Goal: Information Seeking & Learning: Learn about a topic

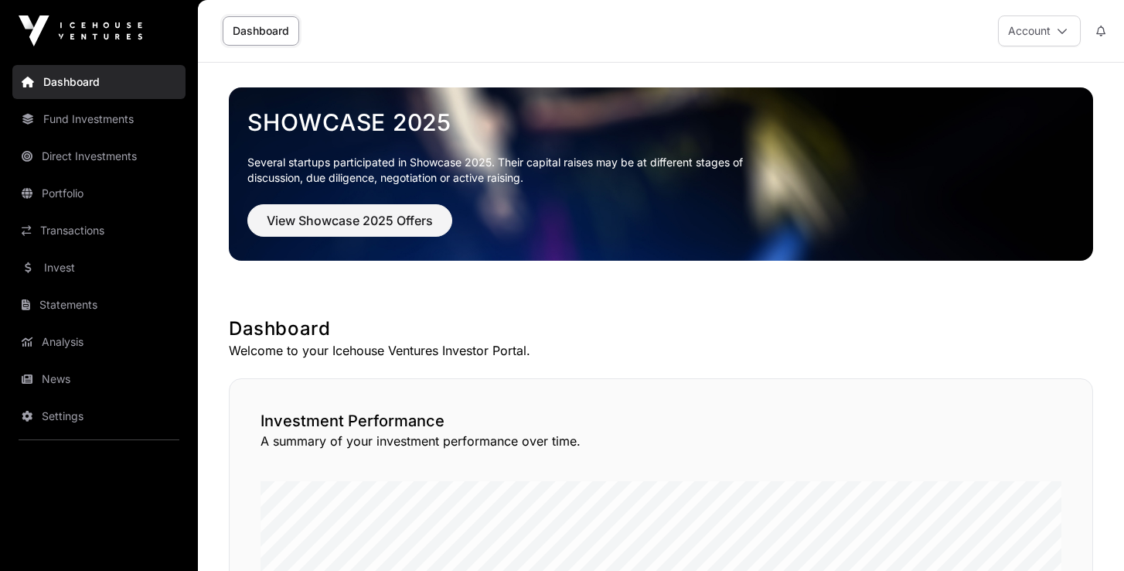
click at [84, 152] on link "Direct Investments" at bounding box center [98, 156] width 173 height 34
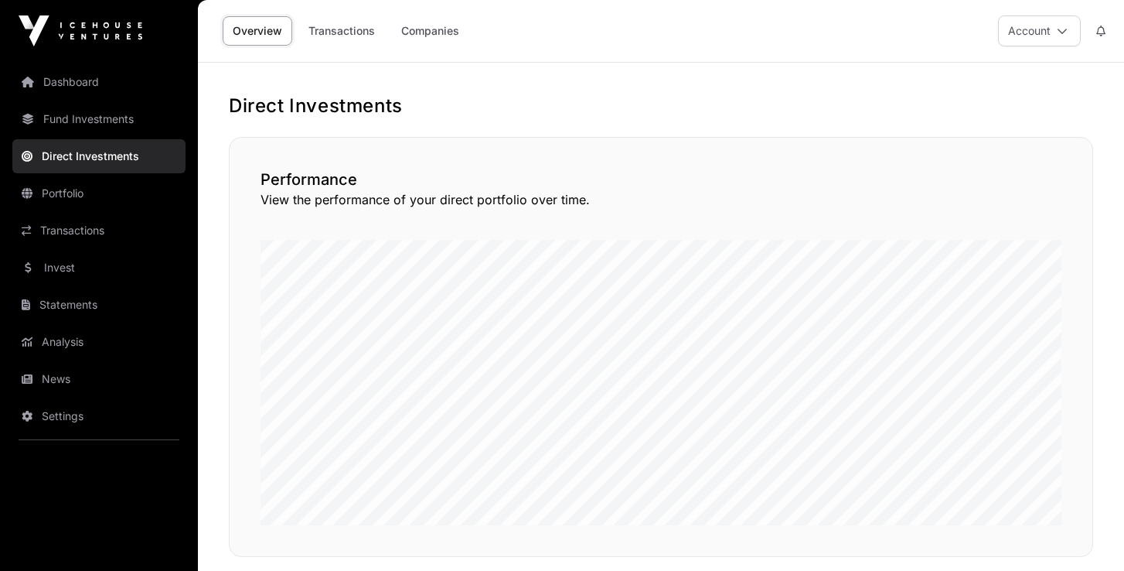
click at [442, 37] on link "Companies" at bounding box center [430, 30] width 78 height 29
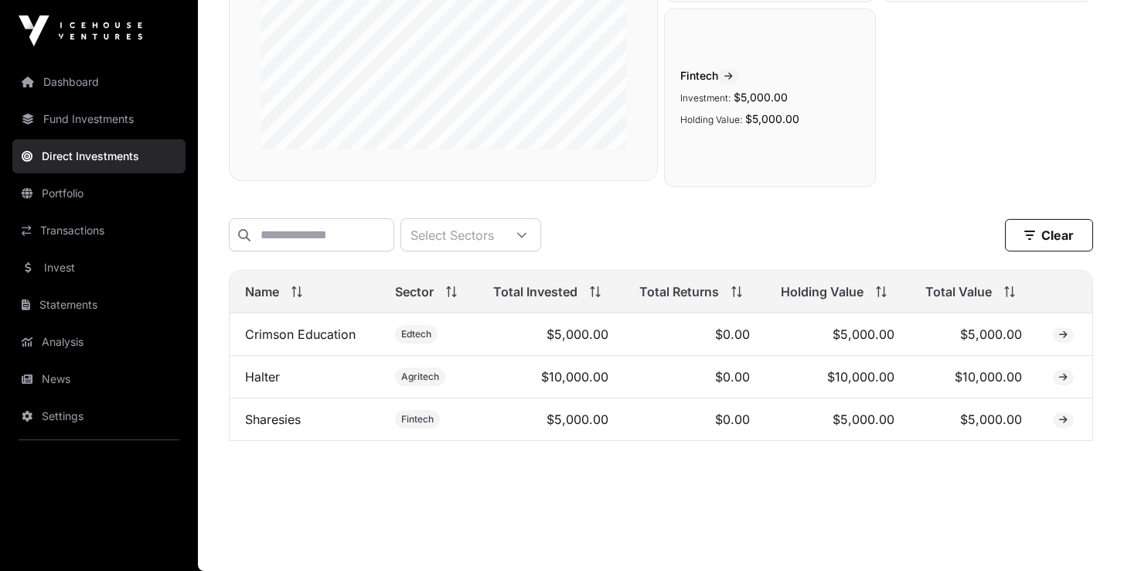
scroll to position [316, 0]
click at [341, 336] on link "Crimson Education" at bounding box center [300, 333] width 111 height 15
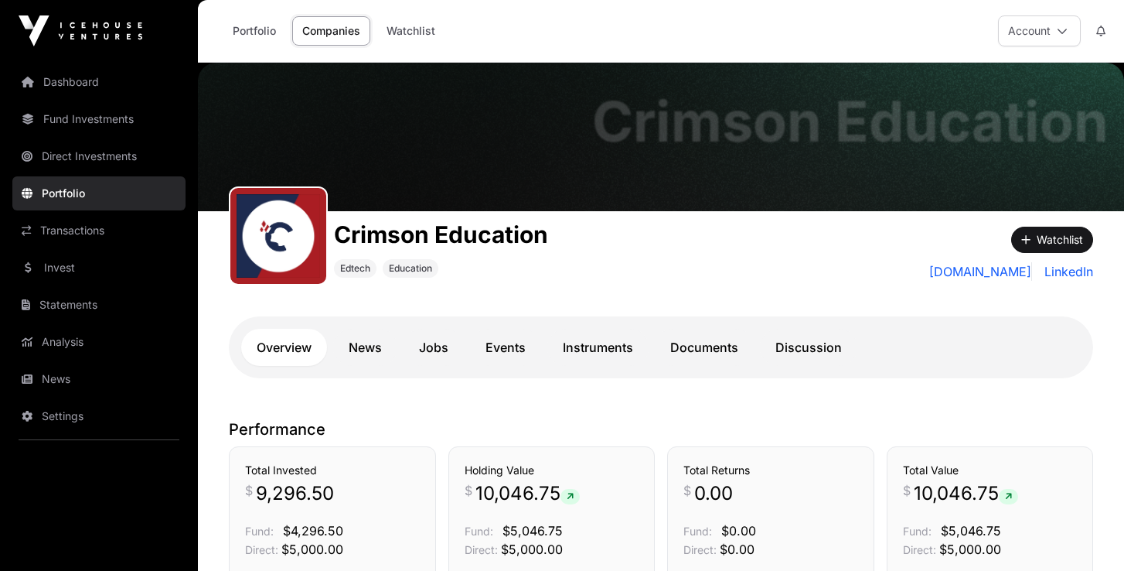
click at [63, 271] on link "Invest" at bounding box center [98, 268] width 173 height 34
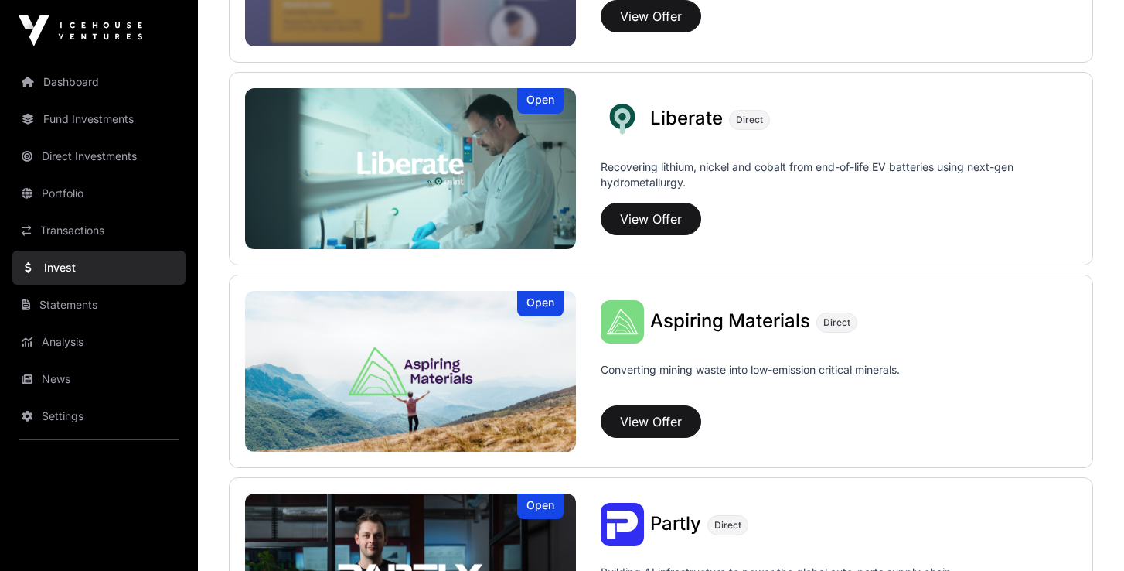
scroll to position [1153, 0]
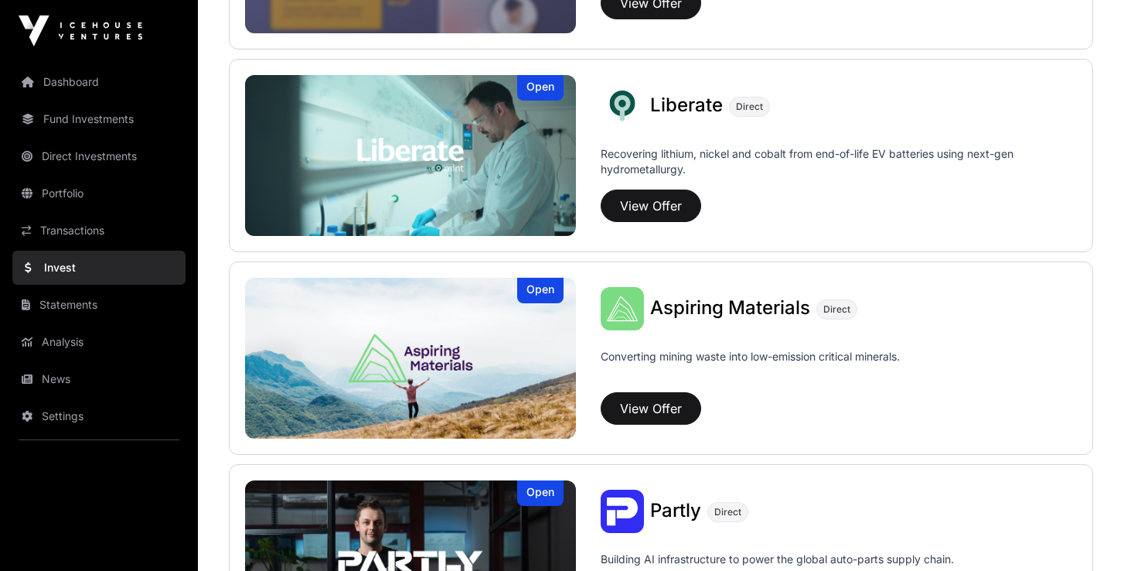
click at [663, 213] on button "View Offer" at bounding box center [651, 205] width 101 height 32
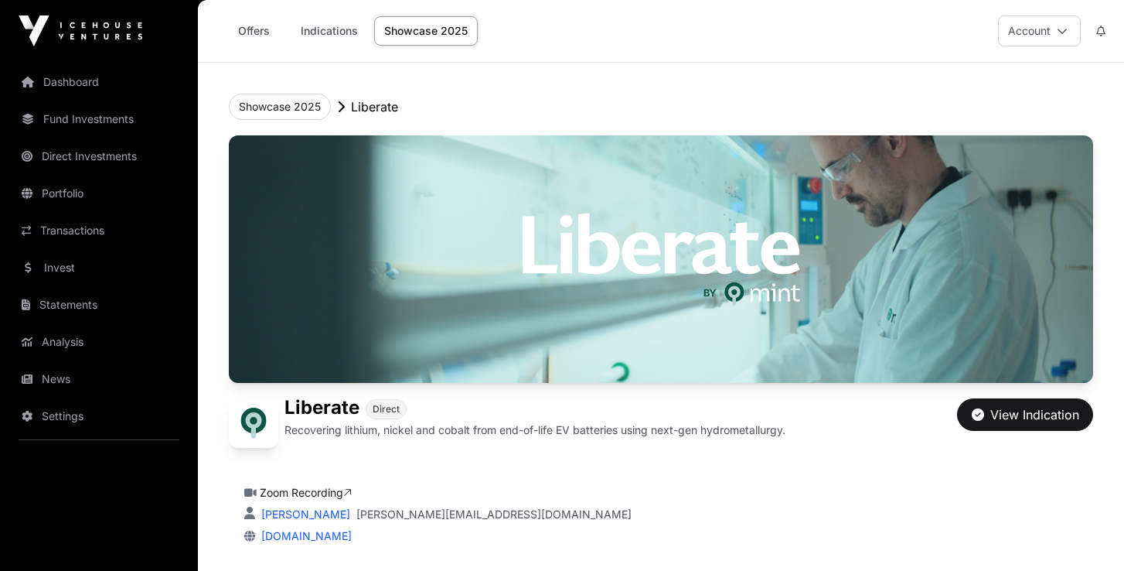
click at [78, 197] on link "Portfolio" at bounding box center [98, 193] width 173 height 34
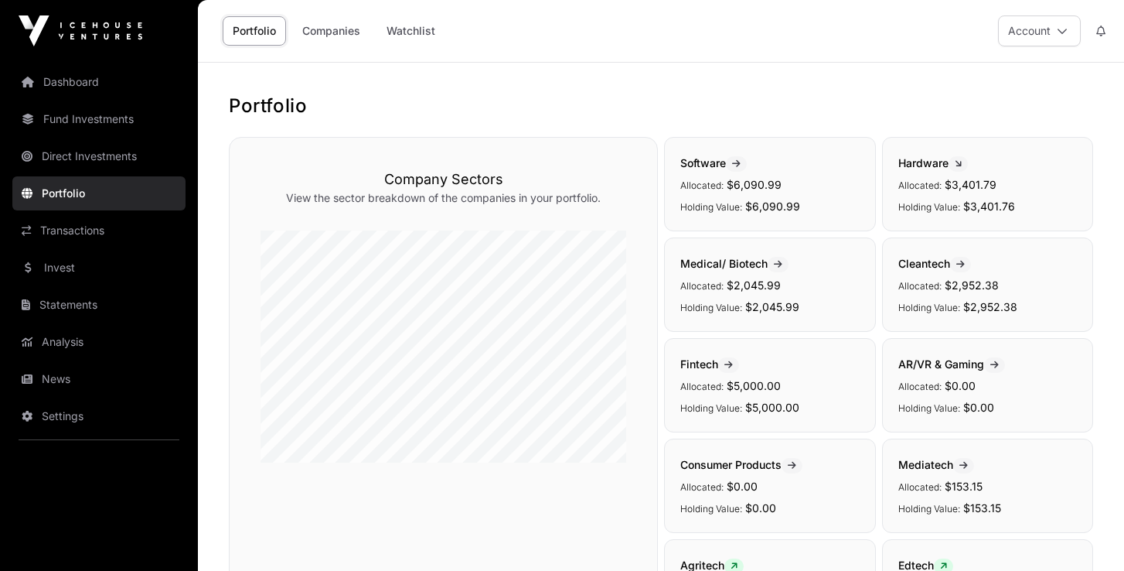
click at [415, 36] on link "Watchlist" at bounding box center [411, 30] width 69 height 29
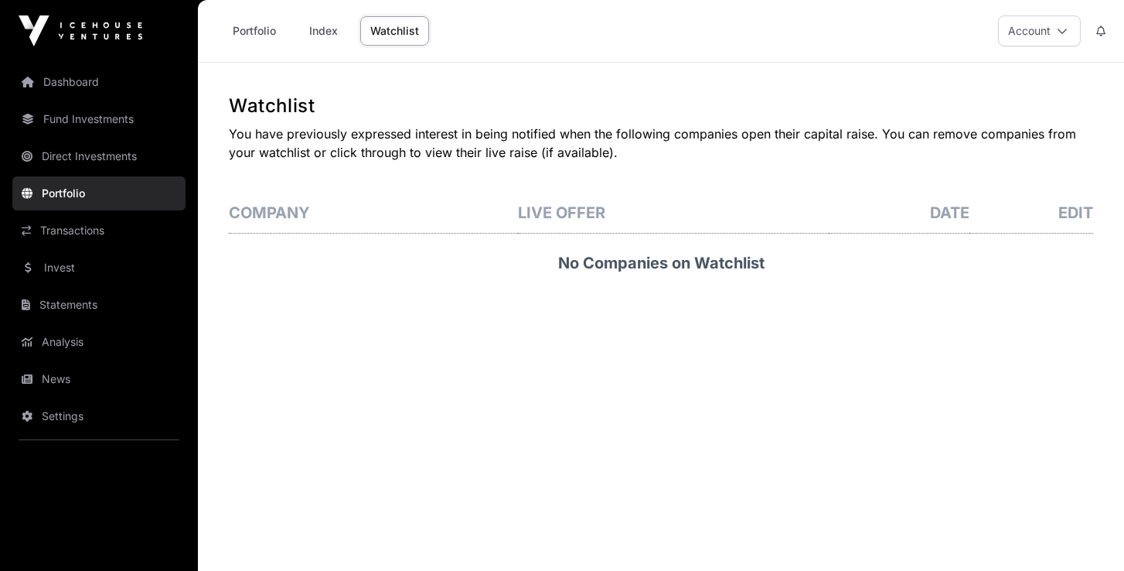
click at [327, 39] on link "Index" at bounding box center [323, 30] width 62 height 29
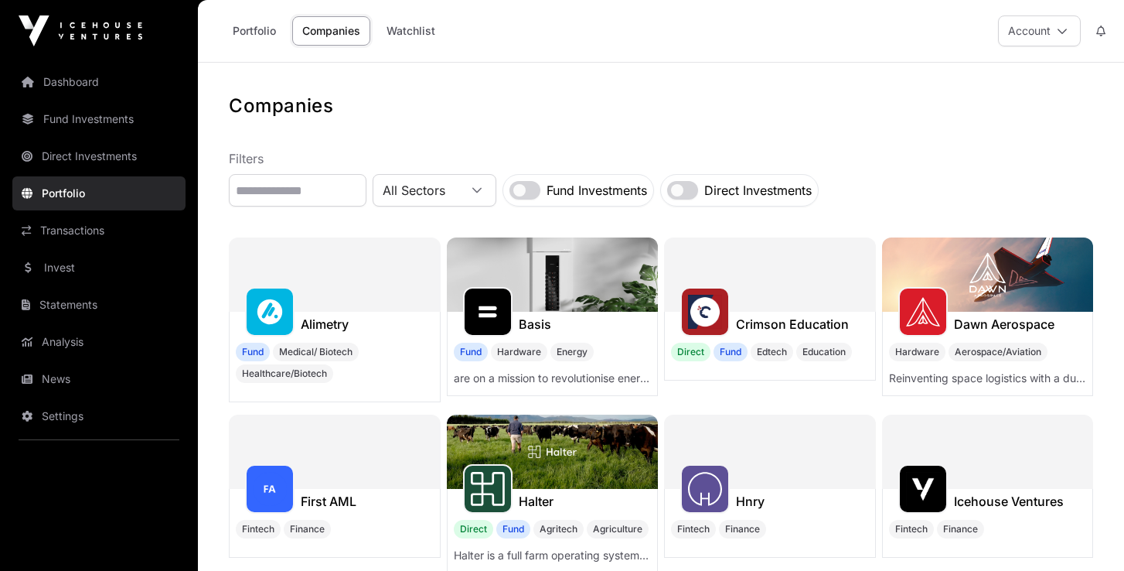
click at [263, 31] on link "Portfolio" at bounding box center [254, 30] width 63 height 29
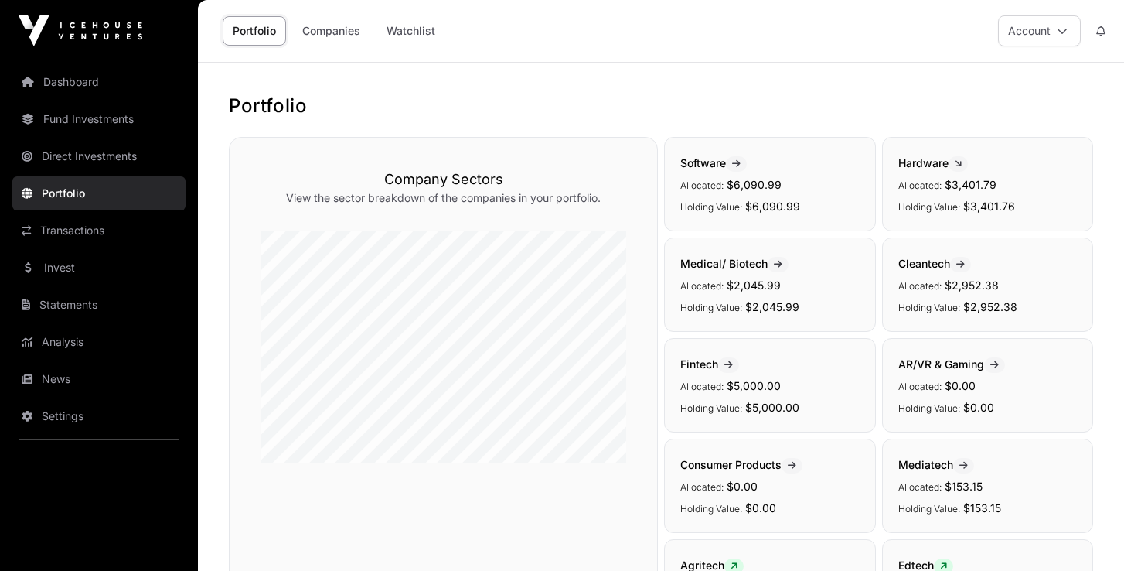
click at [85, 236] on link "Transactions" at bounding box center [98, 230] width 173 height 34
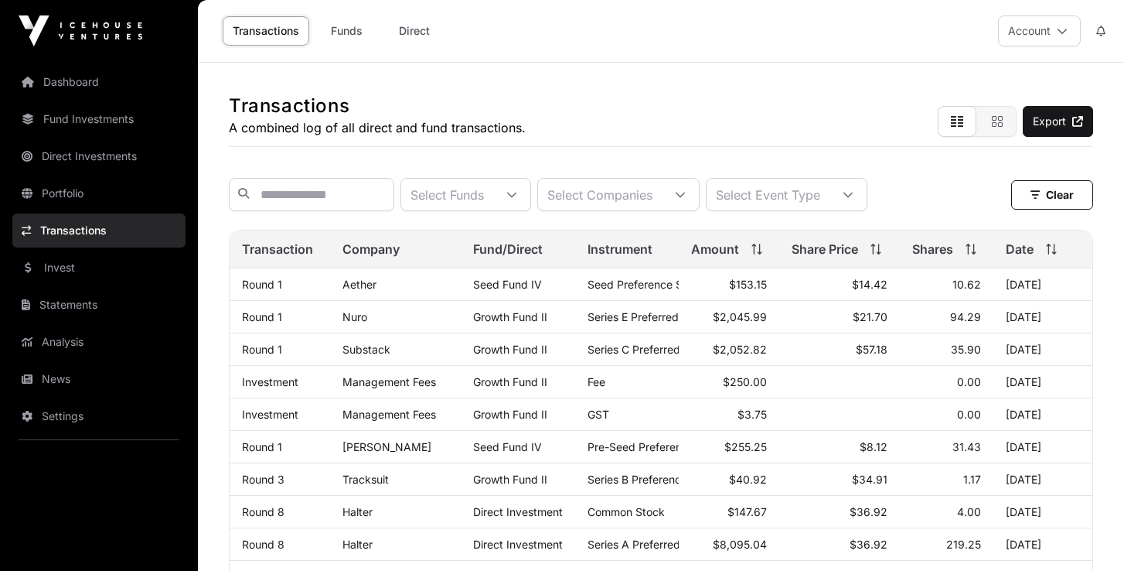
click at [417, 33] on link "Direct" at bounding box center [415, 30] width 62 height 29
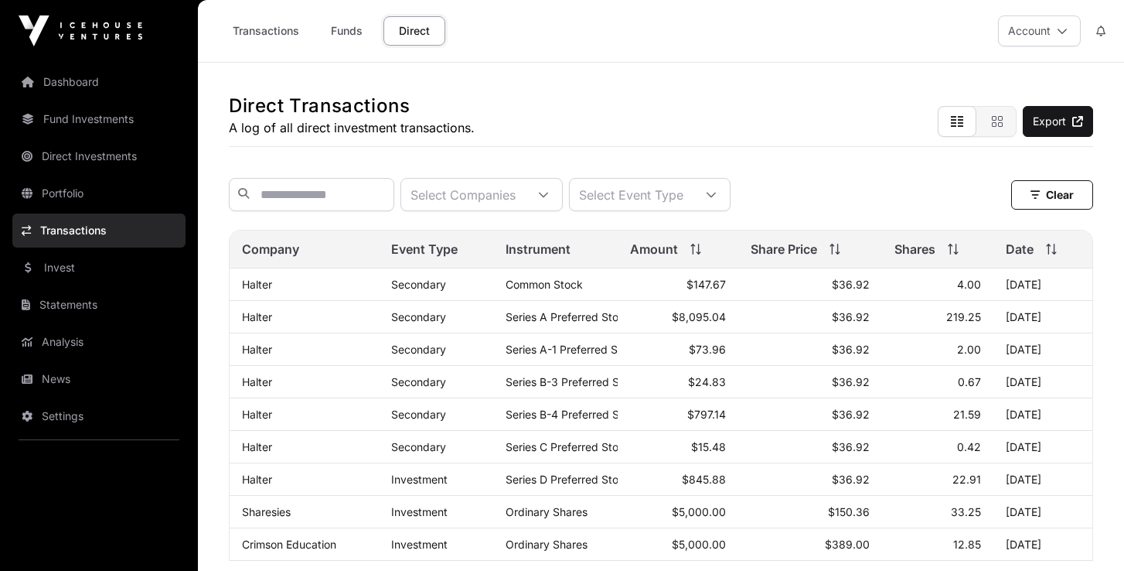
click at [59, 272] on link "Invest" at bounding box center [98, 268] width 173 height 34
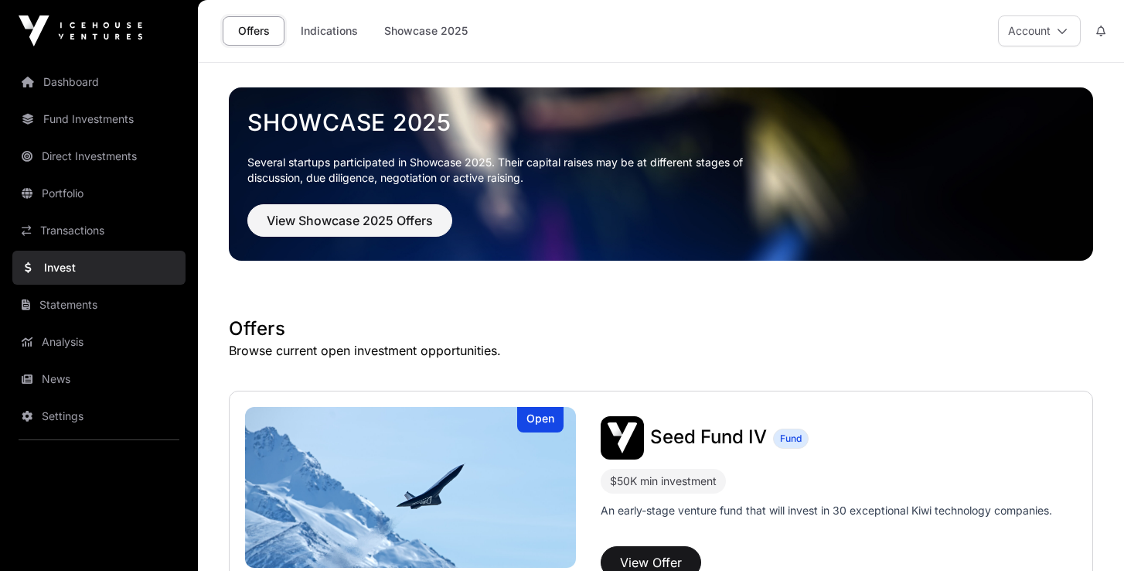
click at [329, 29] on link "Indications" at bounding box center [329, 30] width 77 height 29
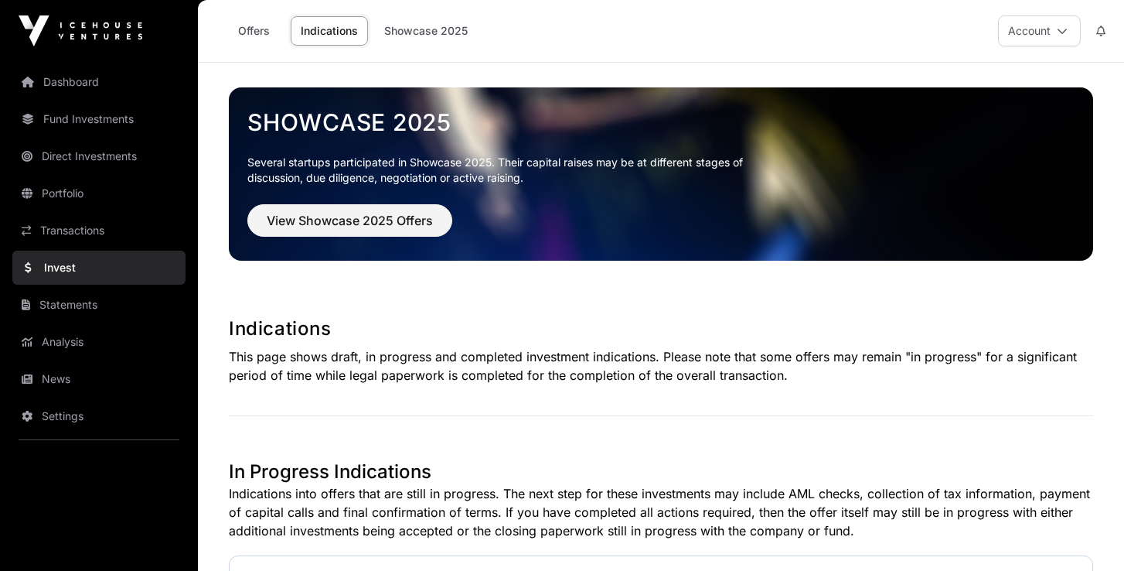
click at [421, 32] on link "Showcase 2025" at bounding box center [426, 30] width 104 height 29
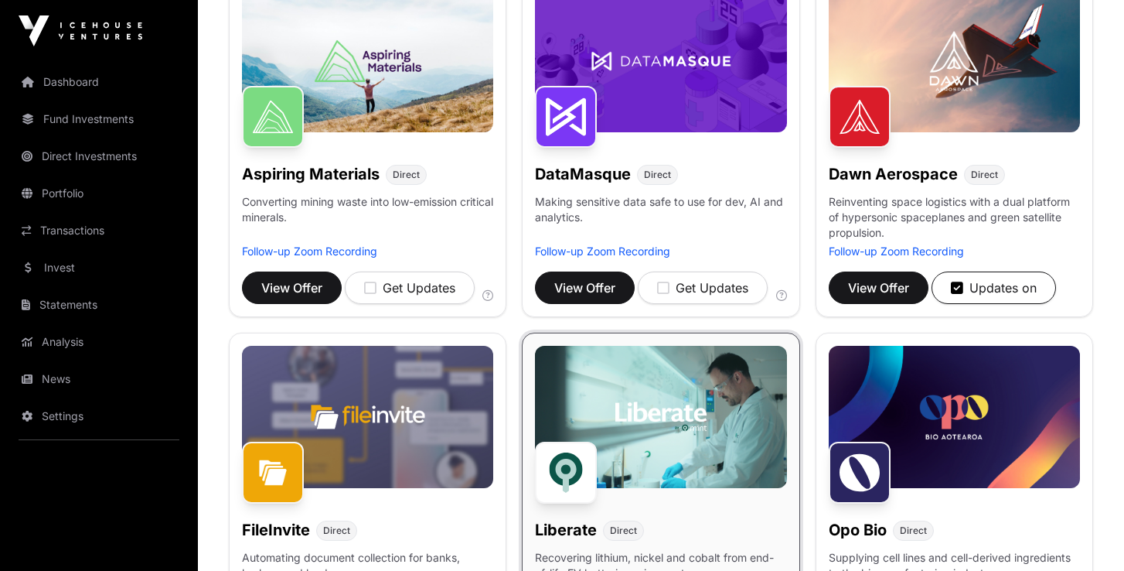
scroll to position [274, 0]
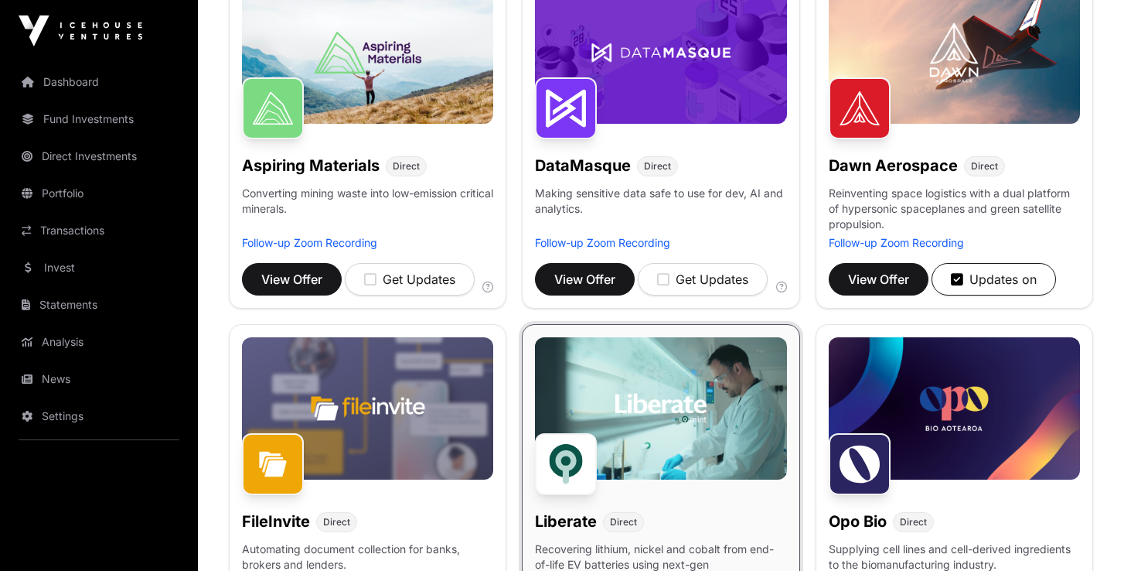
click at [288, 279] on span "View Offer" at bounding box center [291, 279] width 61 height 19
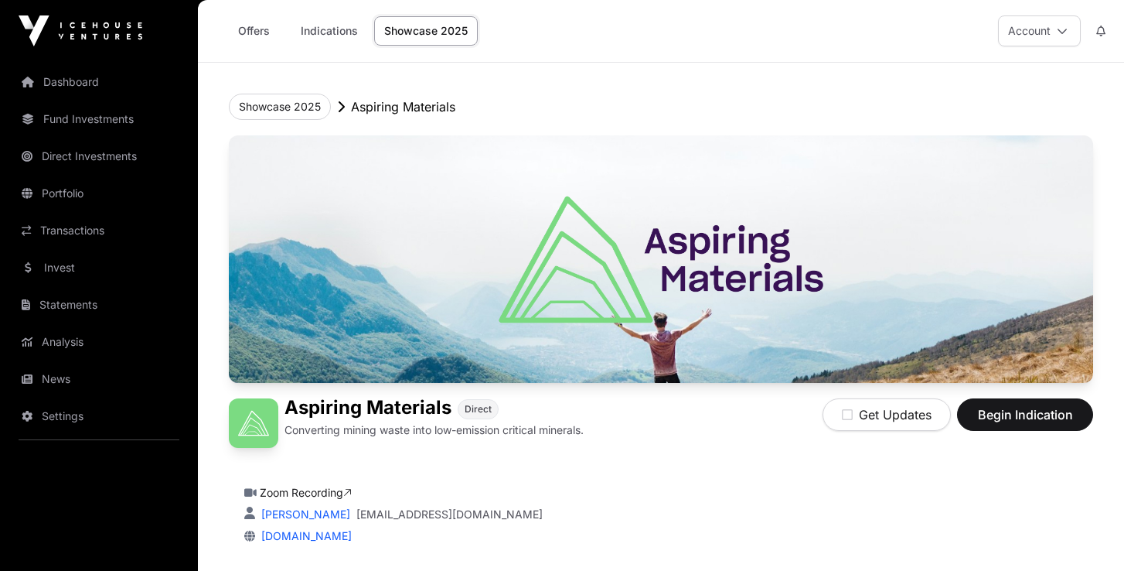
click at [303, 111] on button "Showcase 2025" at bounding box center [280, 107] width 102 height 26
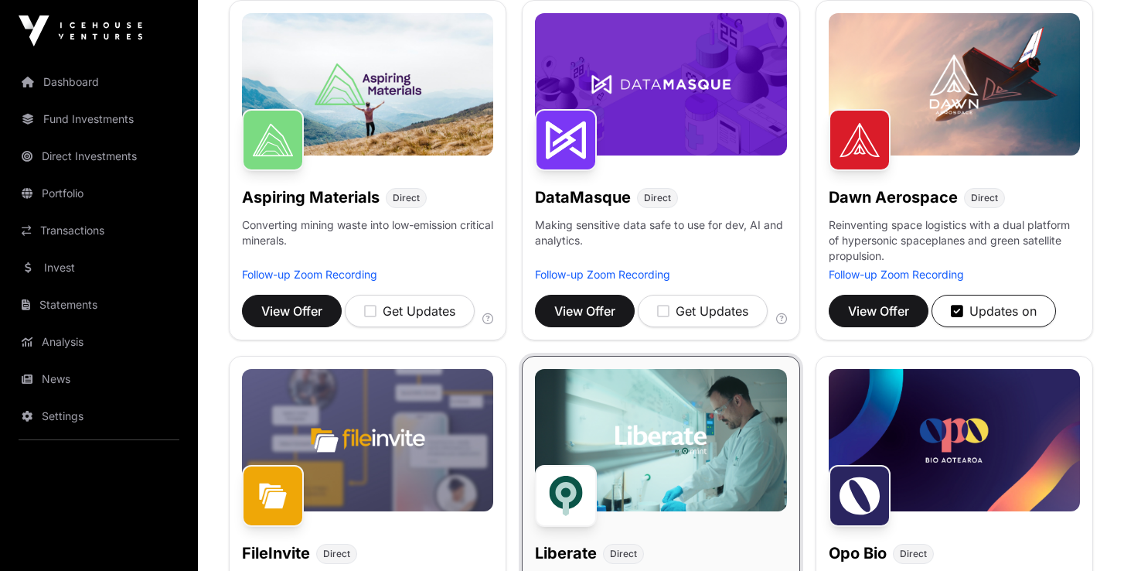
scroll to position [253, 0]
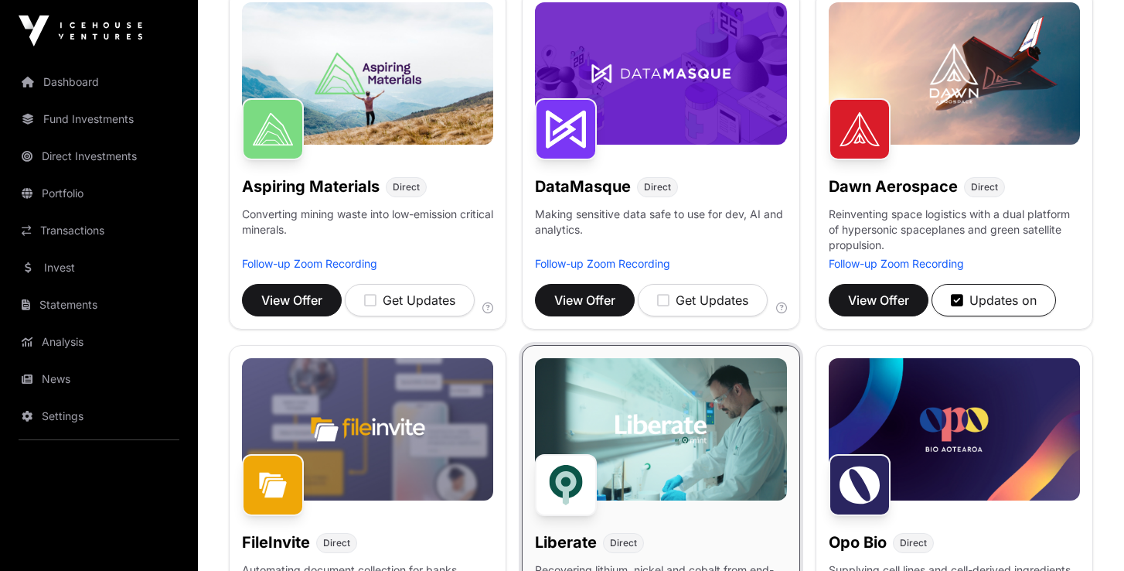
click at [890, 303] on span "View Offer" at bounding box center [878, 300] width 61 height 19
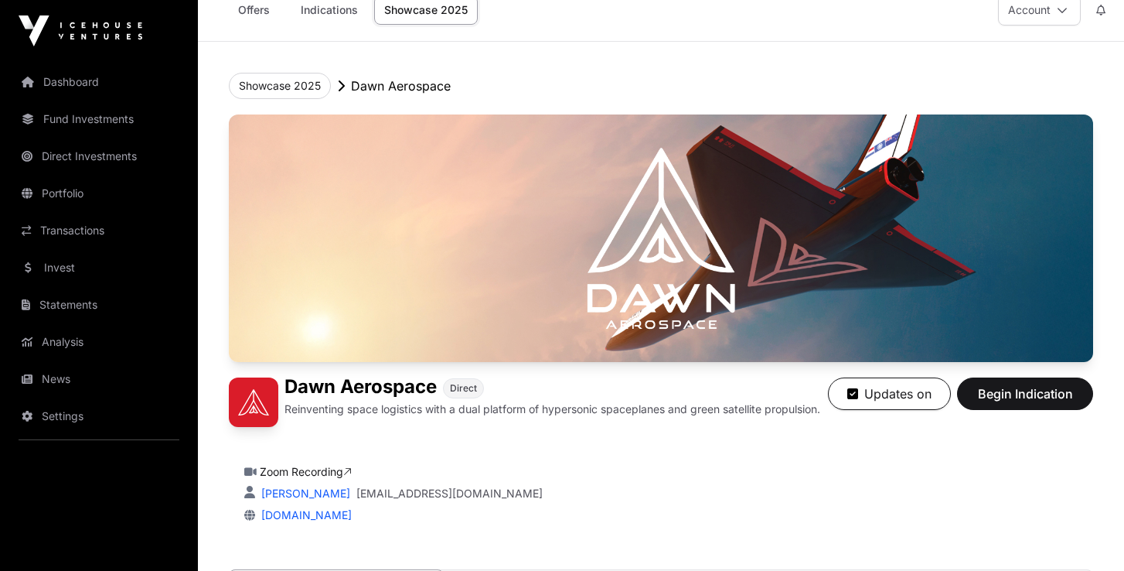
scroll to position [18, 0]
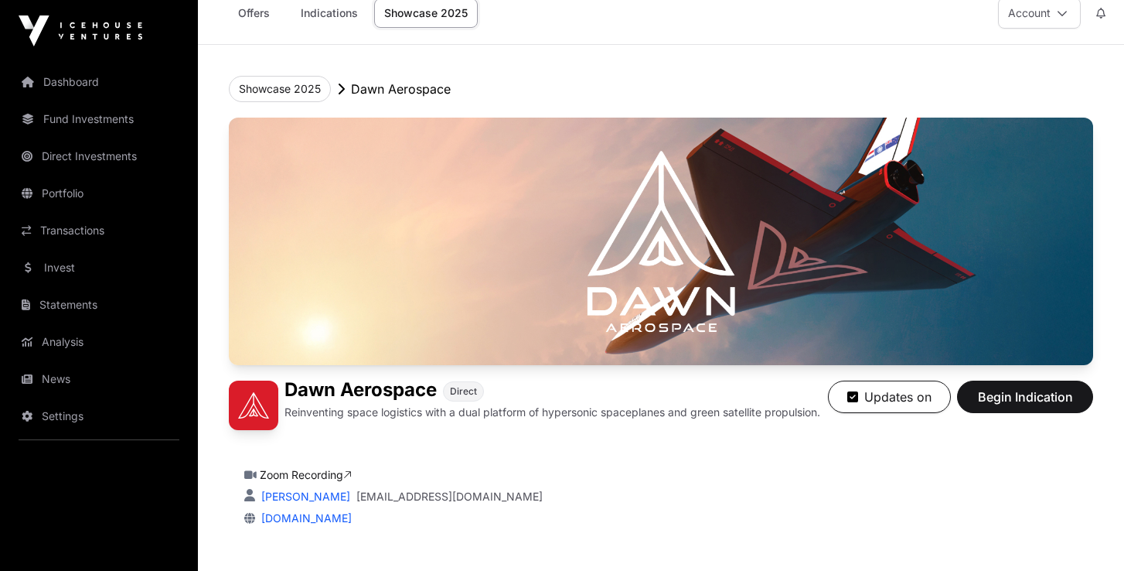
click at [278, 94] on button "Showcase 2025" at bounding box center [280, 89] width 102 height 26
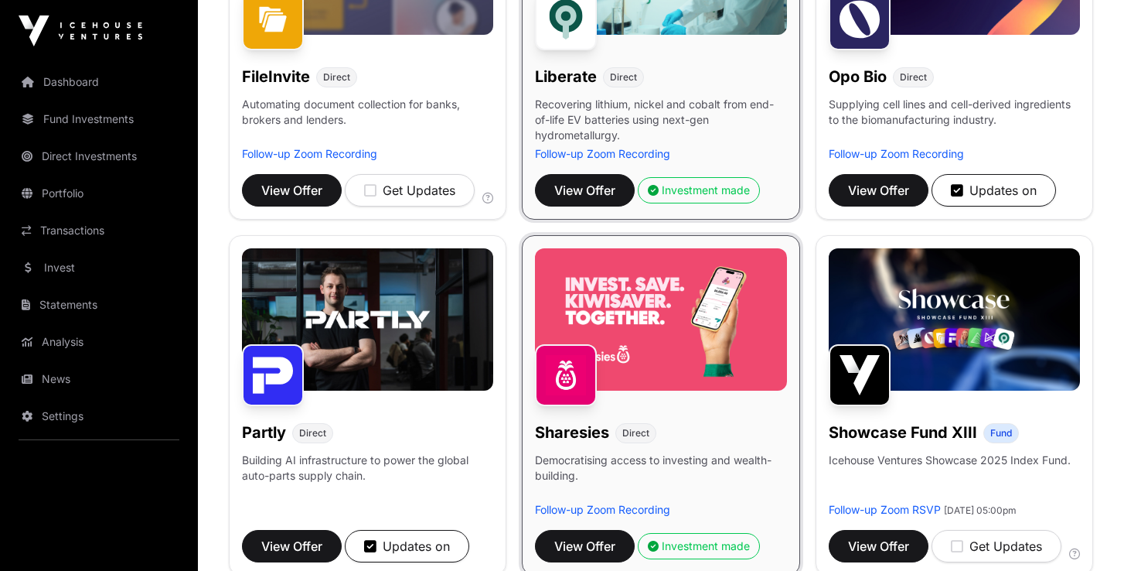
scroll to position [719, 0]
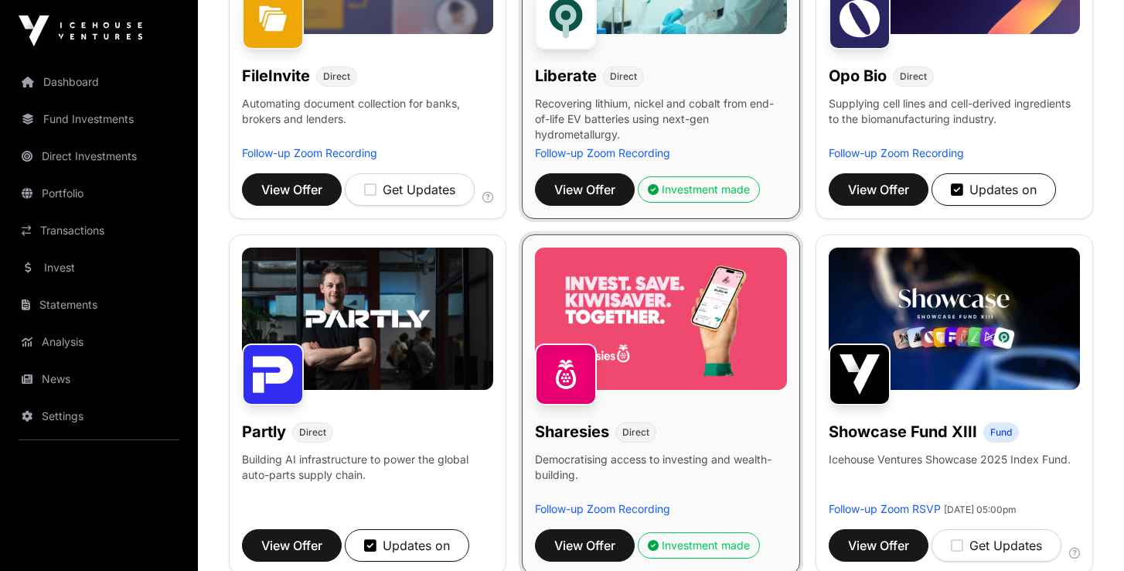
click at [879, 187] on span "View Offer" at bounding box center [878, 189] width 61 height 19
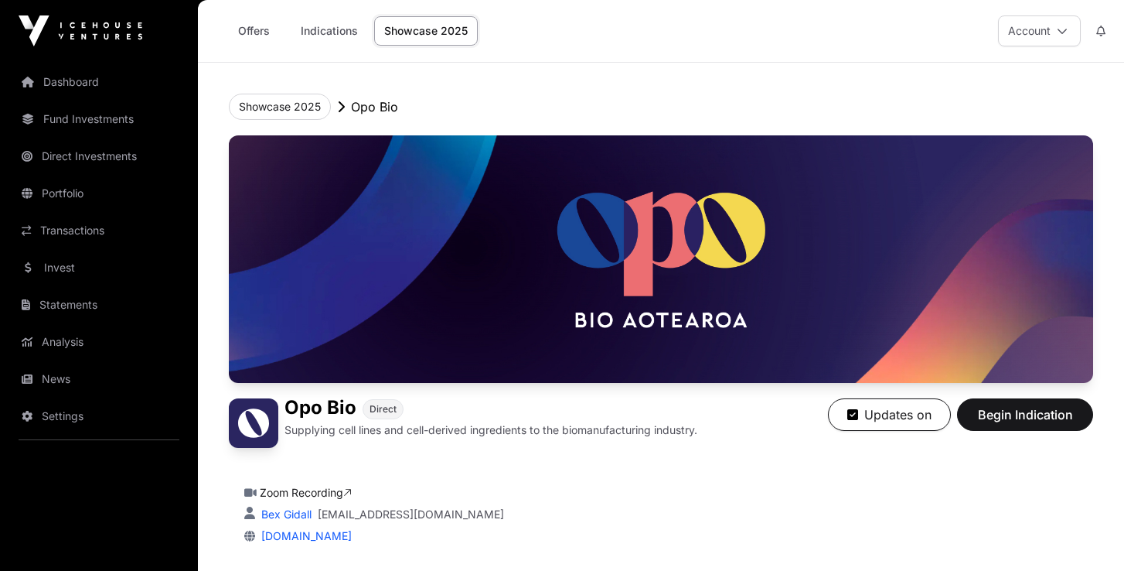
click at [302, 109] on button "Showcase 2025" at bounding box center [280, 107] width 102 height 26
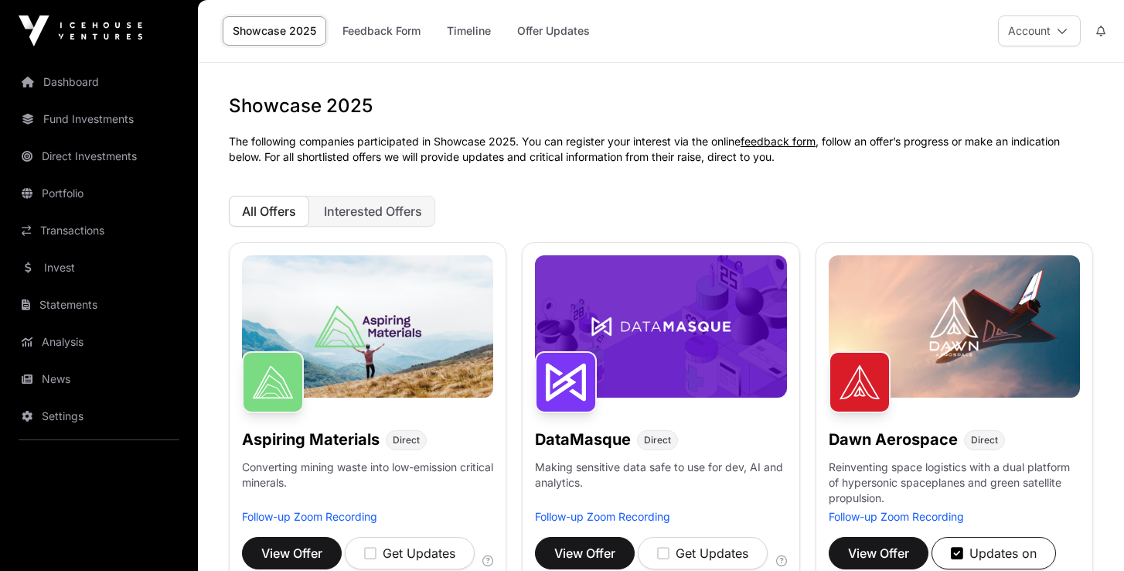
click at [411, 218] on span "Interested Offers" at bounding box center [373, 210] width 98 height 15
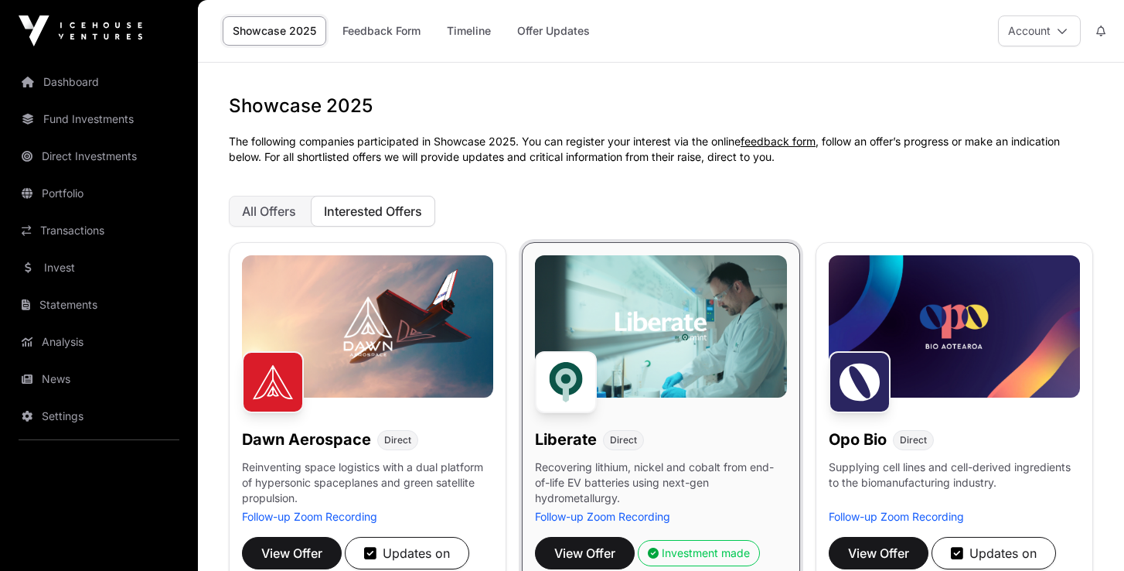
click at [533, 31] on link "Offer Updates" at bounding box center [553, 30] width 93 height 29
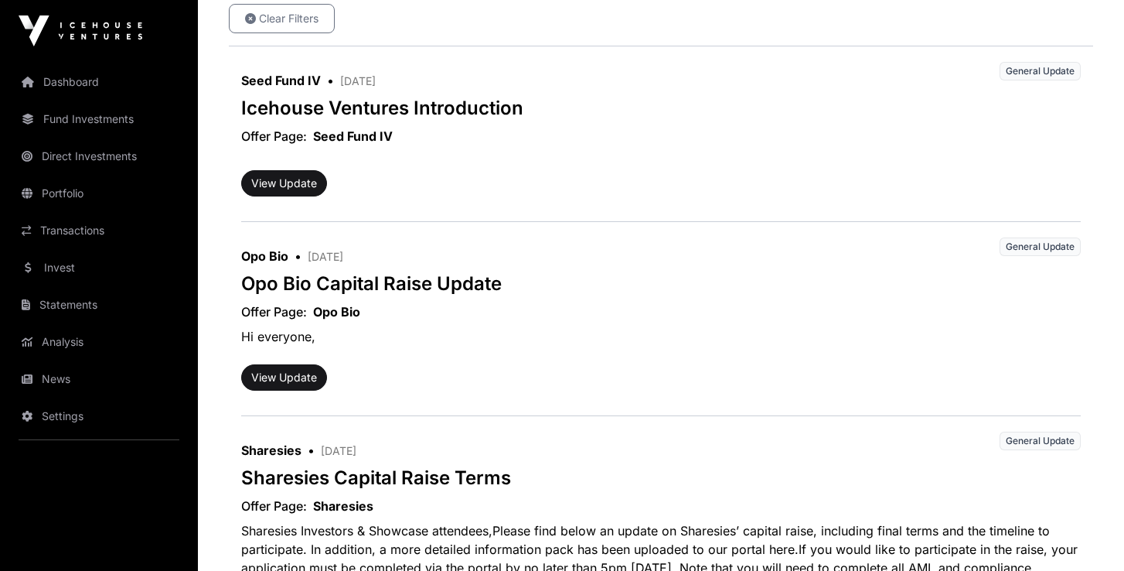
scroll to position [346, 0]
click at [285, 384] on button "View Update" at bounding box center [284, 377] width 86 height 26
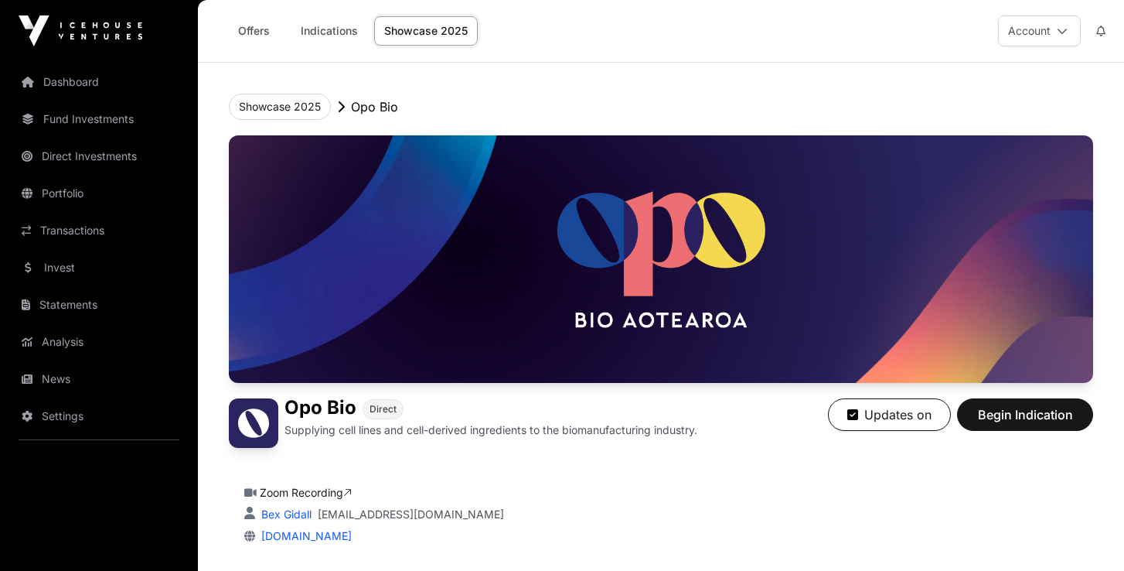
click at [304, 104] on button "Showcase 2025" at bounding box center [280, 107] width 102 height 26
